Goal: Task Accomplishment & Management: Use online tool/utility

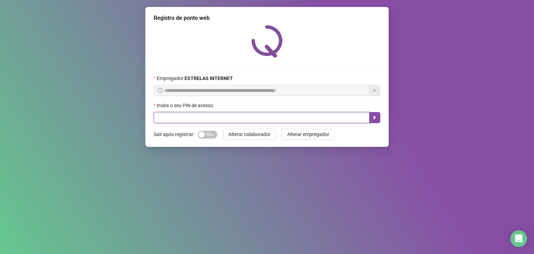
click at [240, 113] on input "text" at bounding box center [262, 117] width 216 height 11
type input "*****"
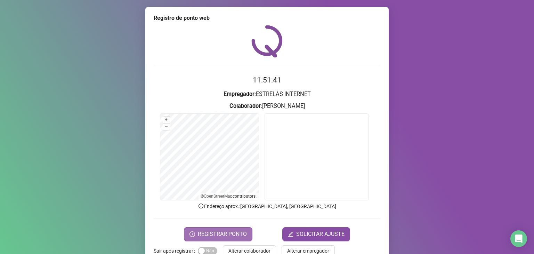
click at [207, 120] on span "REGISTRAR PONTO" at bounding box center [222, 234] width 49 height 8
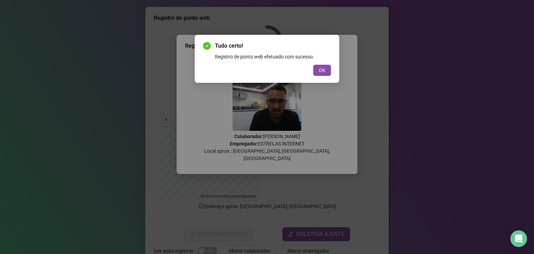
click at [276, 69] on button "OK" at bounding box center [322, 70] width 18 height 11
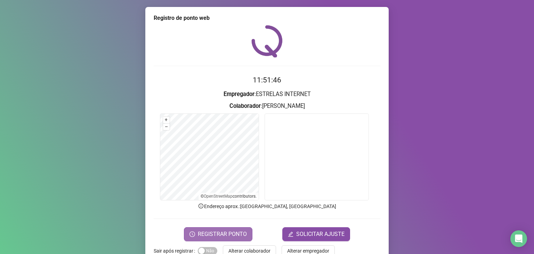
click at [228, 120] on span "REGISTRAR PONTO" at bounding box center [222, 234] width 49 height 8
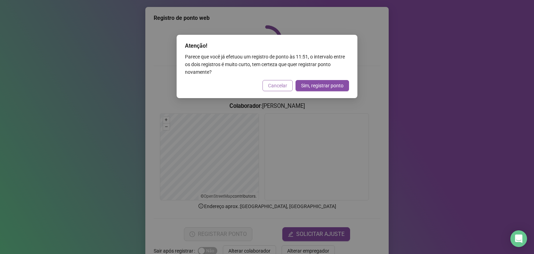
click at [266, 84] on button "Cancelar" at bounding box center [277, 85] width 30 height 11
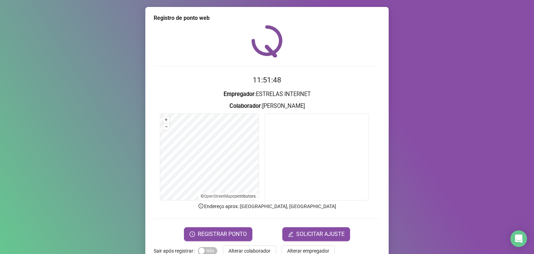
click at [98, 120] on div "Registro de ponto web 11:51:48 Empregador : ESTRELAS INTERNET Colaborador : MAR…" at bounding box center [267, 127] width 534 height 254
